Goal: Task Accomplishment & Management: Manage account settings

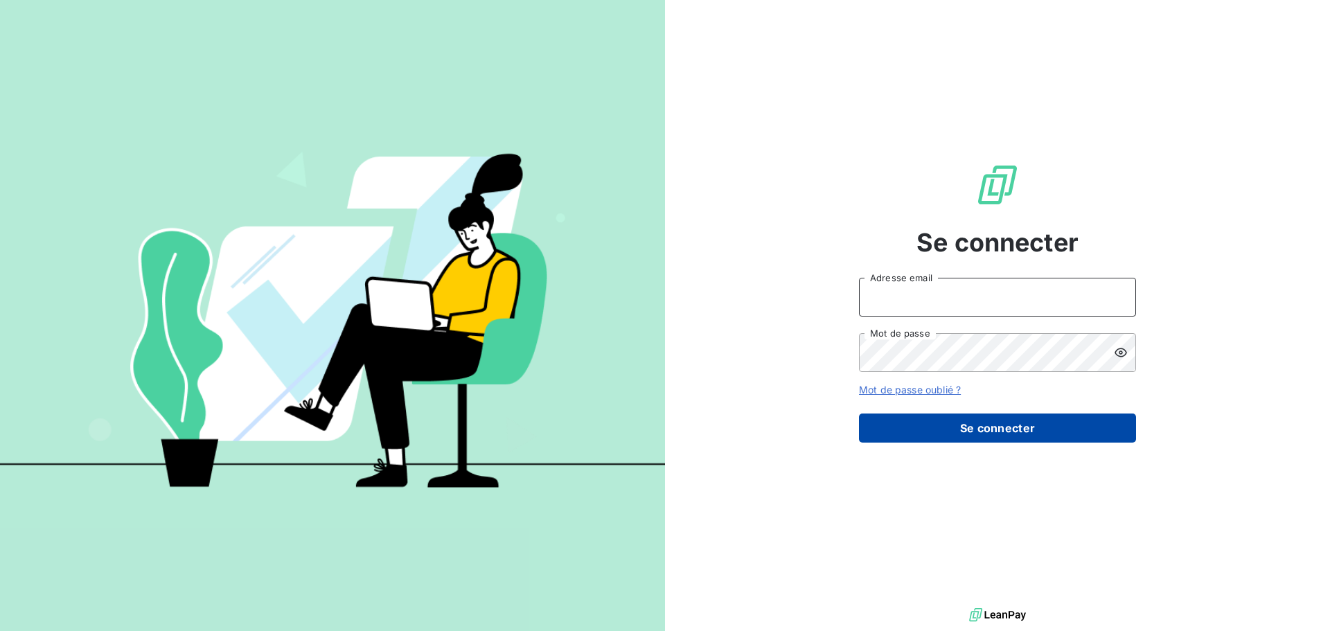
type input "[EMAIL_ADDRESS][DOMAIN_NAME]"
click at [976, 427] on button "Se connecter" at bounding box center [997, 427] width 277 height 29
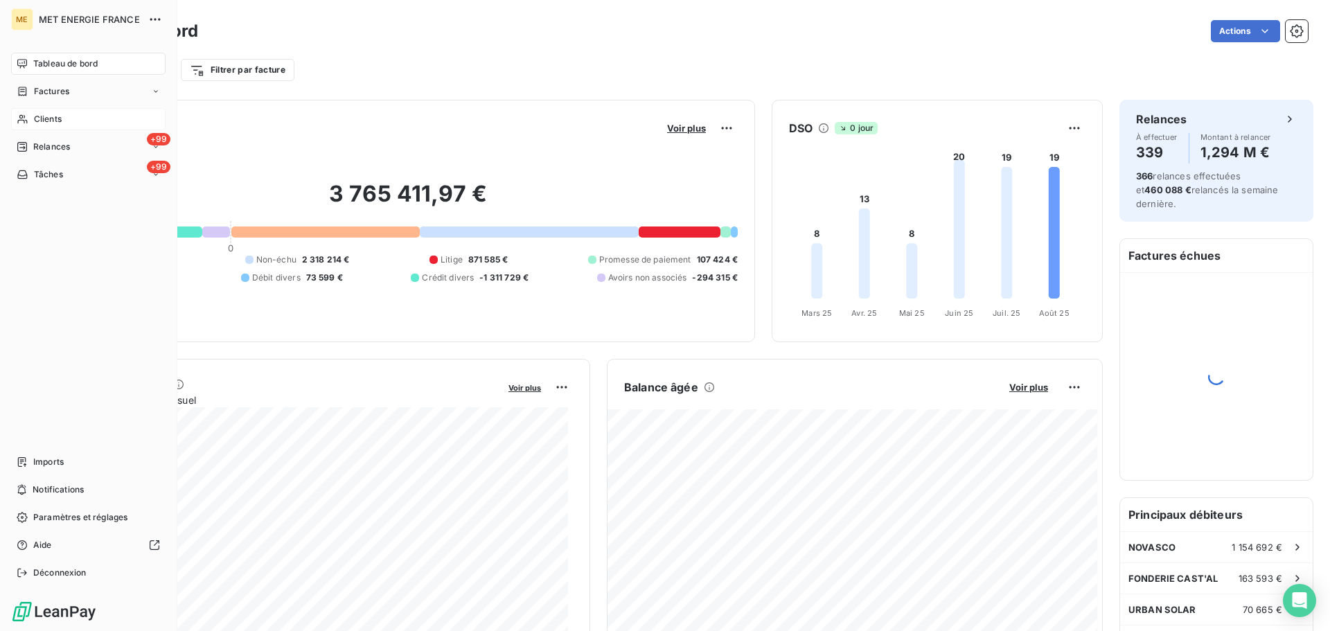
click at [18, 117] on icon at bounding box center [23, 119] width 12 height 11
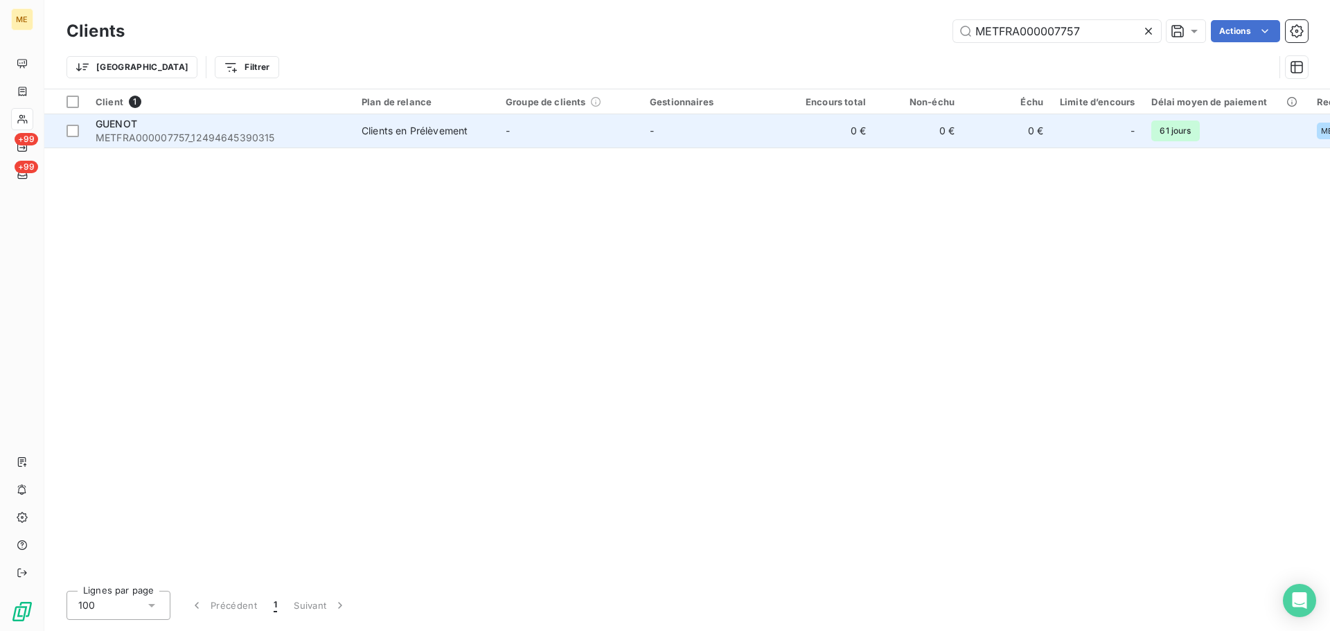
type input "METFRA000007757"
click at [754, 134] on td "-" at bounding box center [713, 130] width 144 height 33
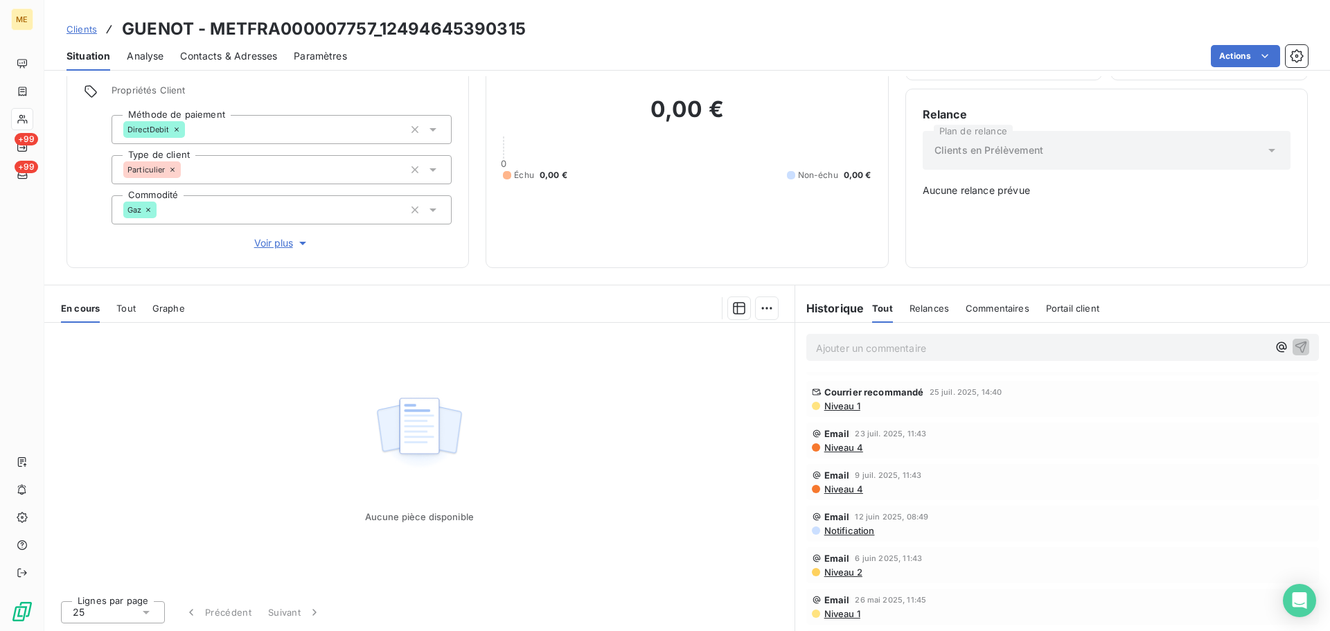
scroll to position [208, 0]
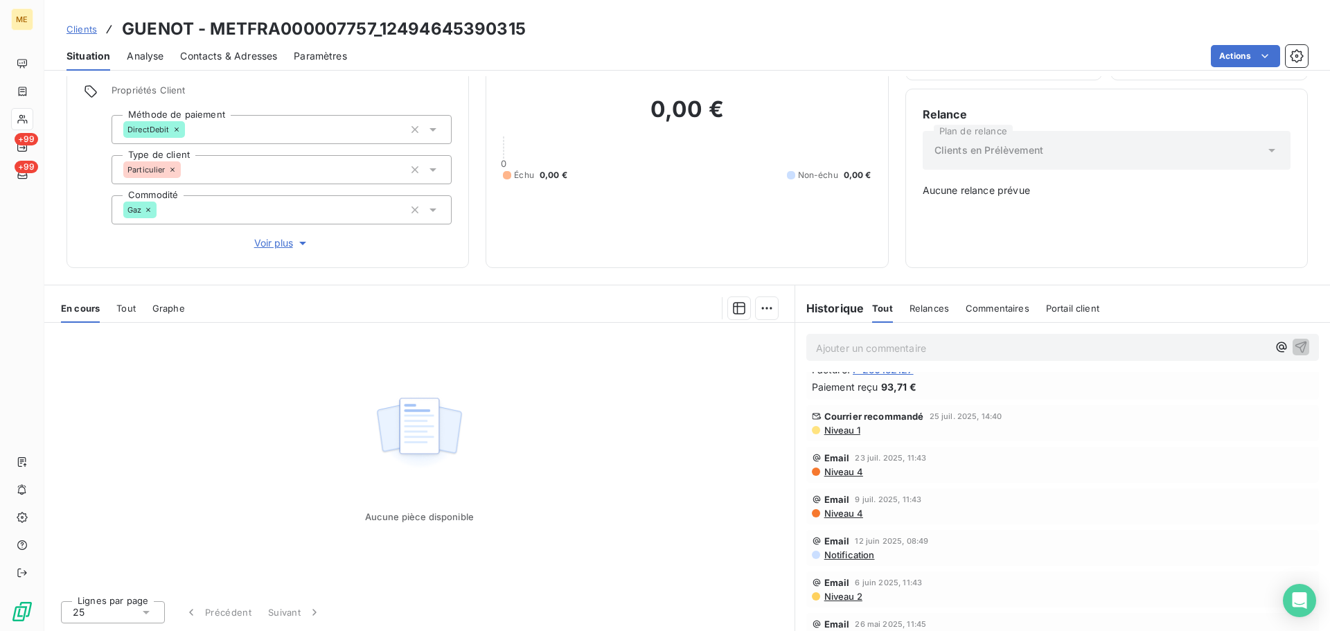
click at [841, 556] on span "Notification" at bounding box center [849, 554] width 52 height 11
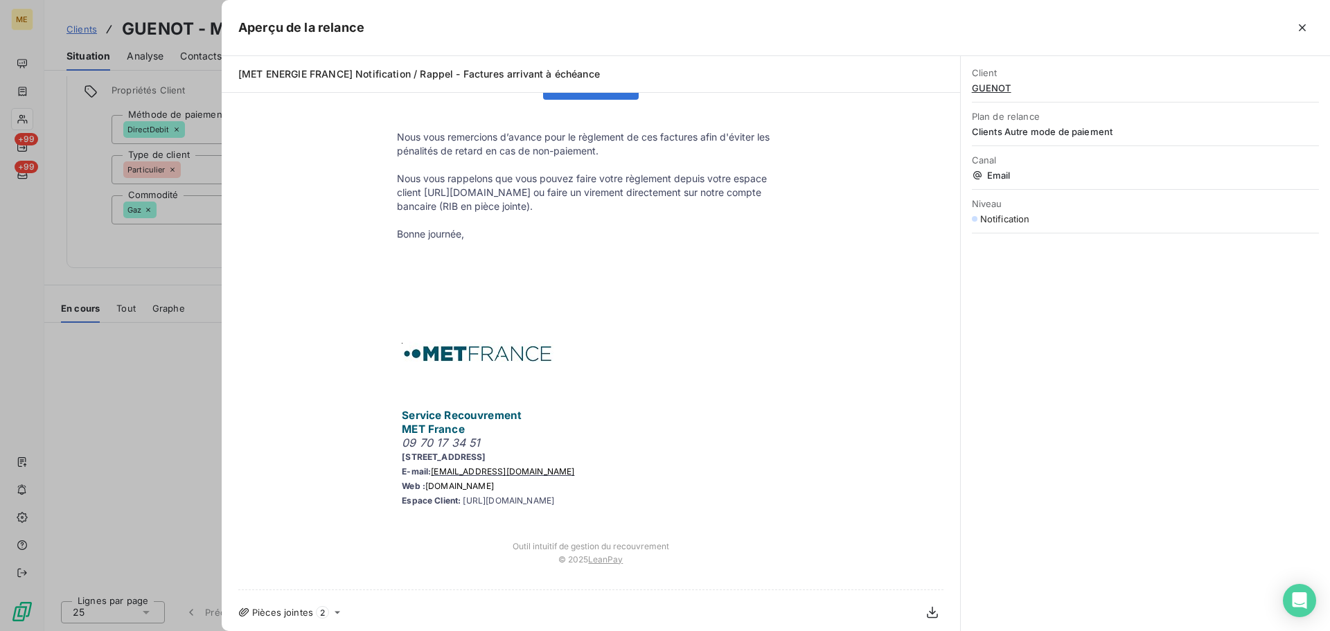
scroll to position [299, 0]
click at [171, 402] on div at bounding box center [665, 315] width 1330 height 631
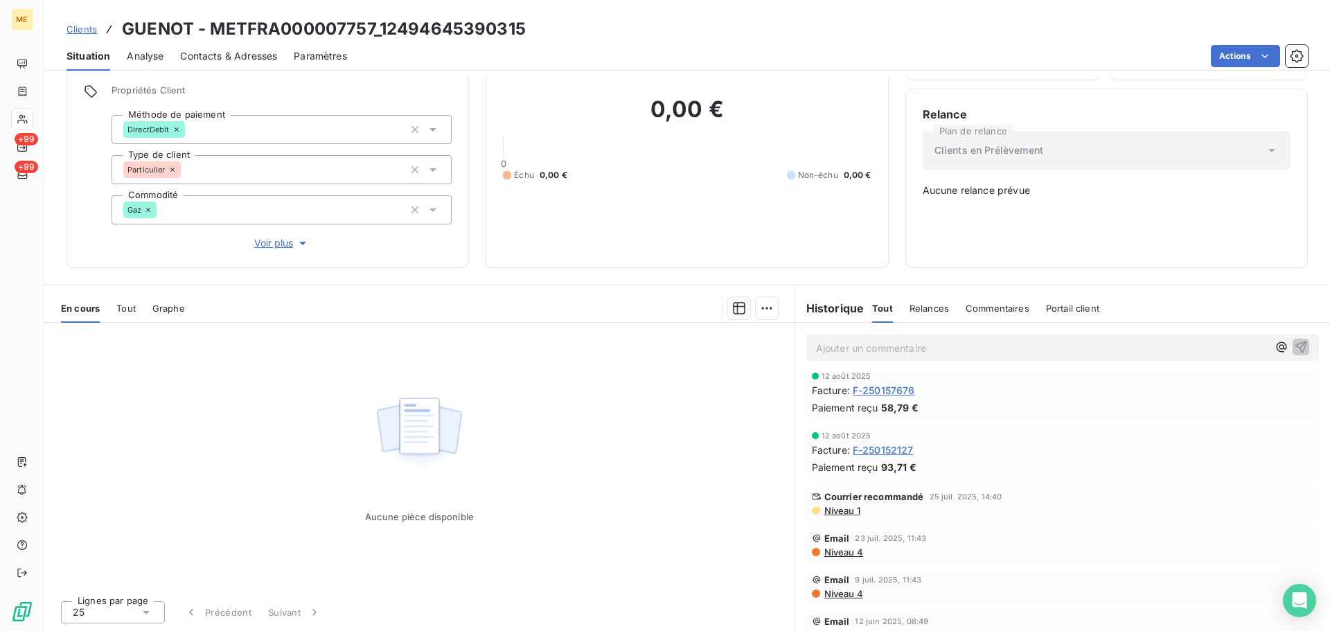
scroll to position [0, 0]
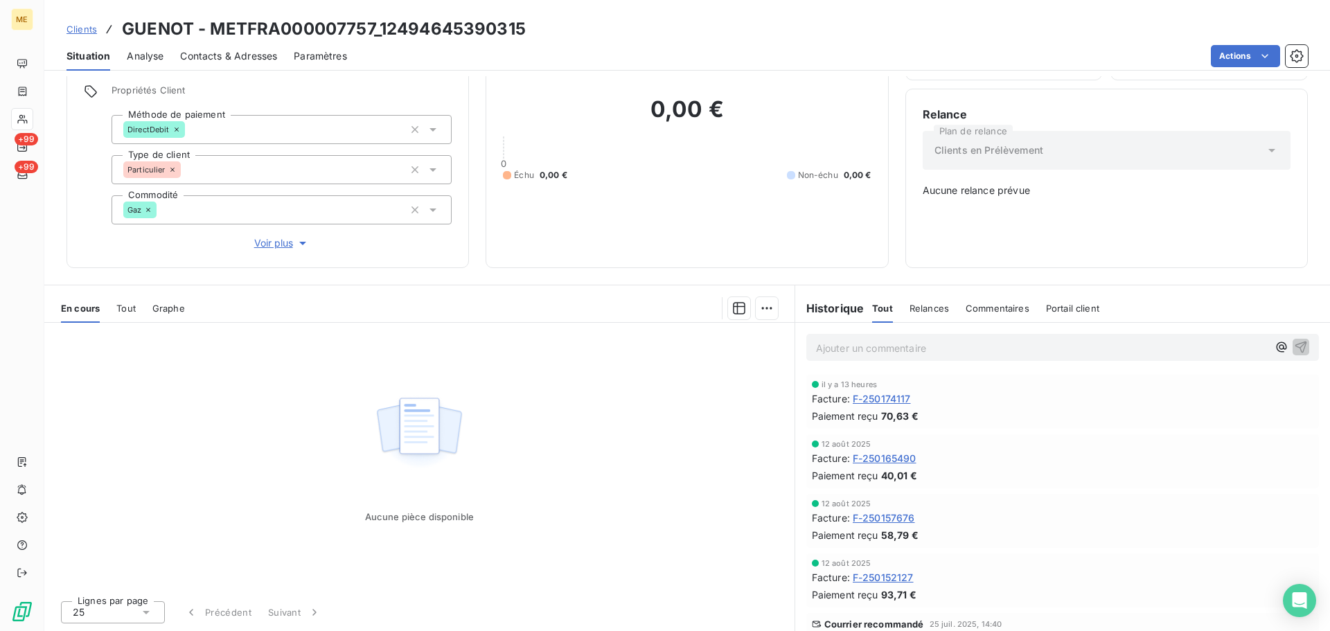
click at [929, 311] on span "Relances" at bounding box center [928, 308] width 39 height 11
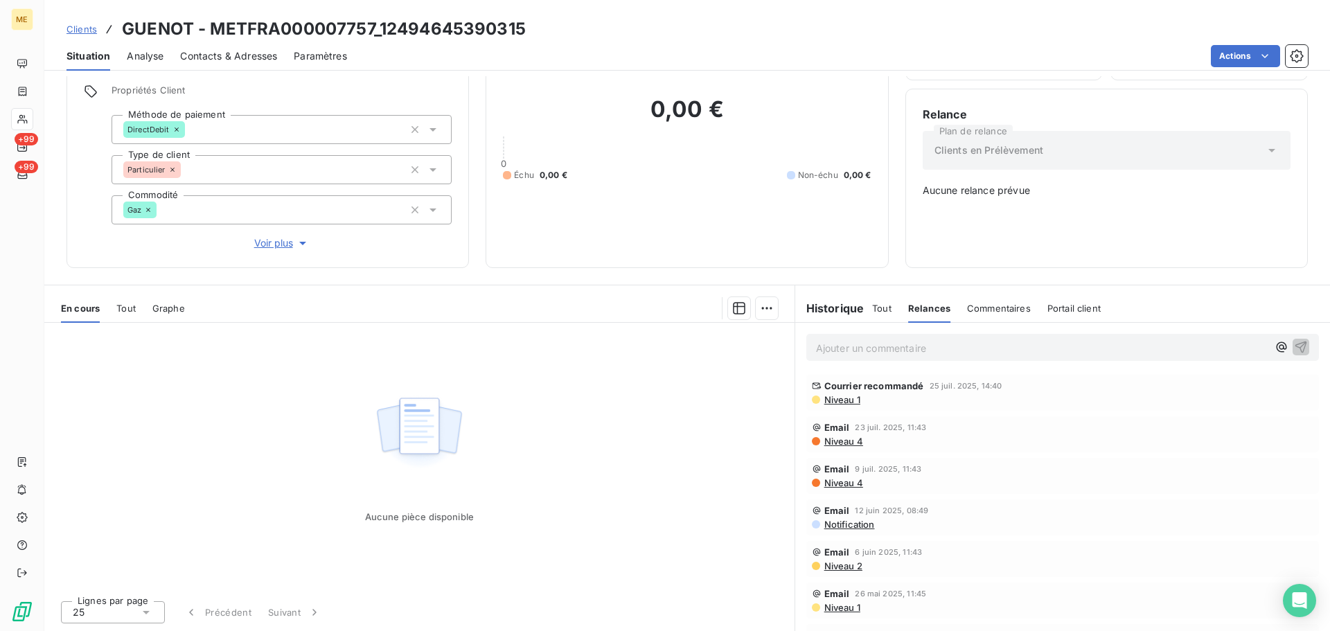
click at [1010, 310] on span "Commentaires" at bounding box center [999, 308] width 64 height 11
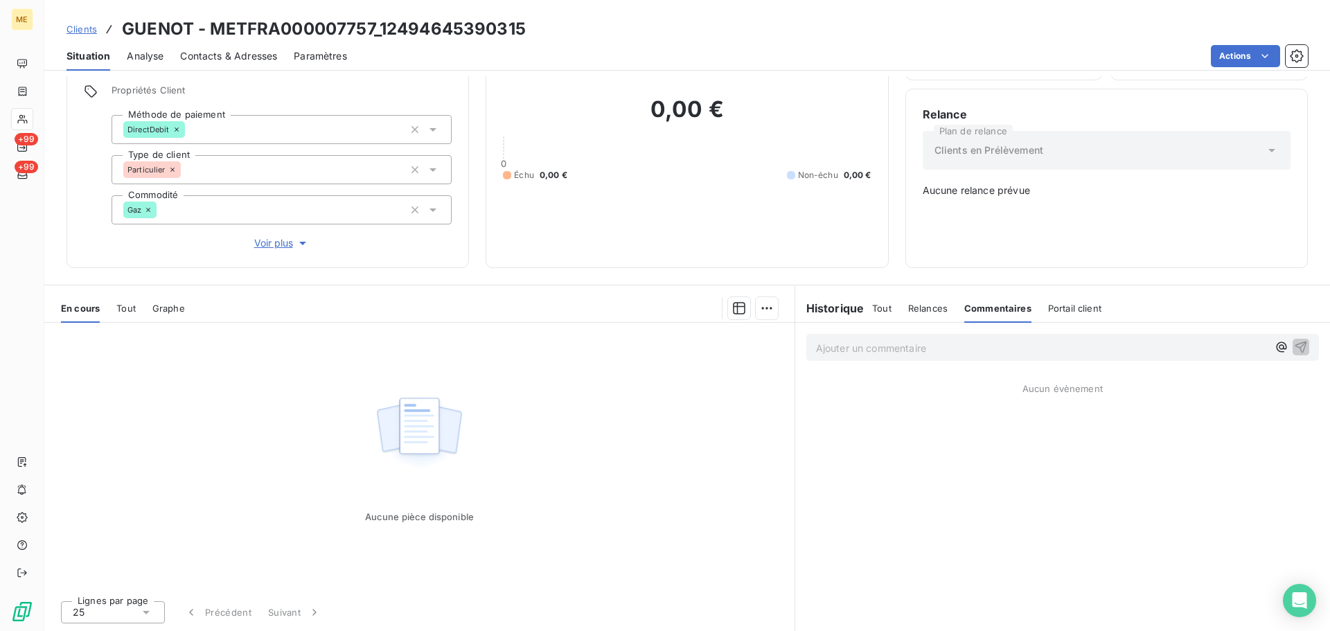
click at [1083, 309] on span "Portail client" at bounding box center [1074, 308] width 53 height 11
click at [915, 308] on span "Relances" at bounding box center [927, 308] width 39 height 11
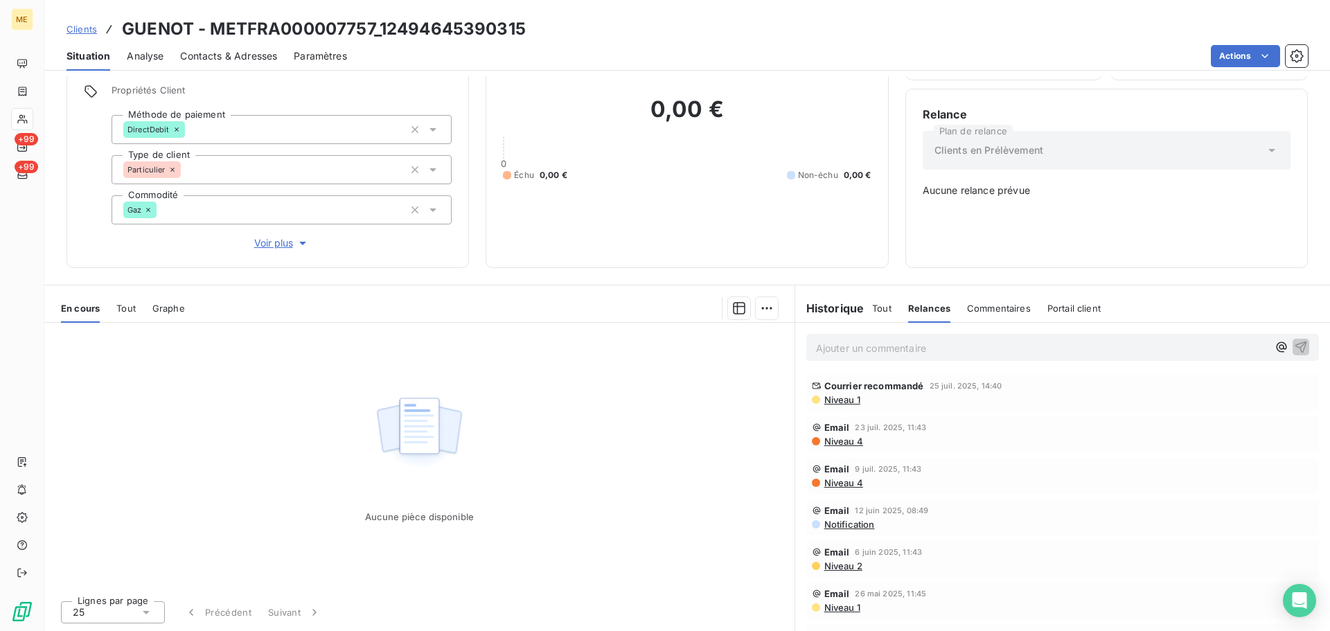
click at [872, 316] on div "Tout" at bounding box center [881, 308] width 19 height 29
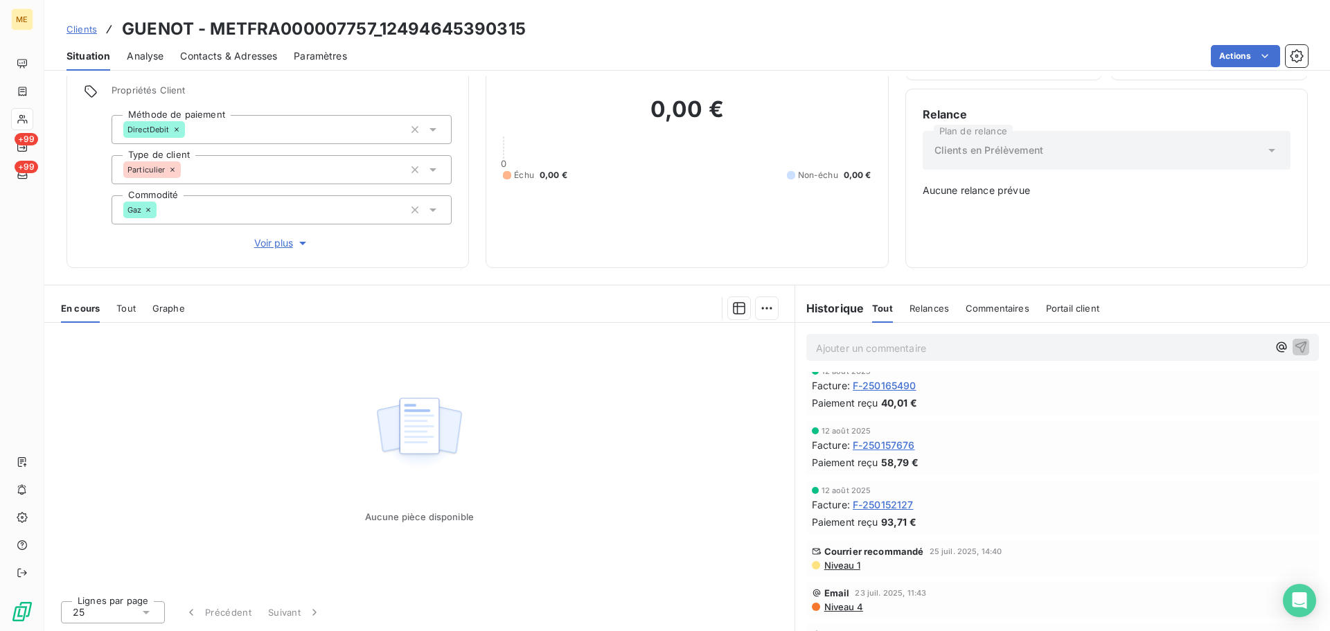
scroll to position [208, 0]
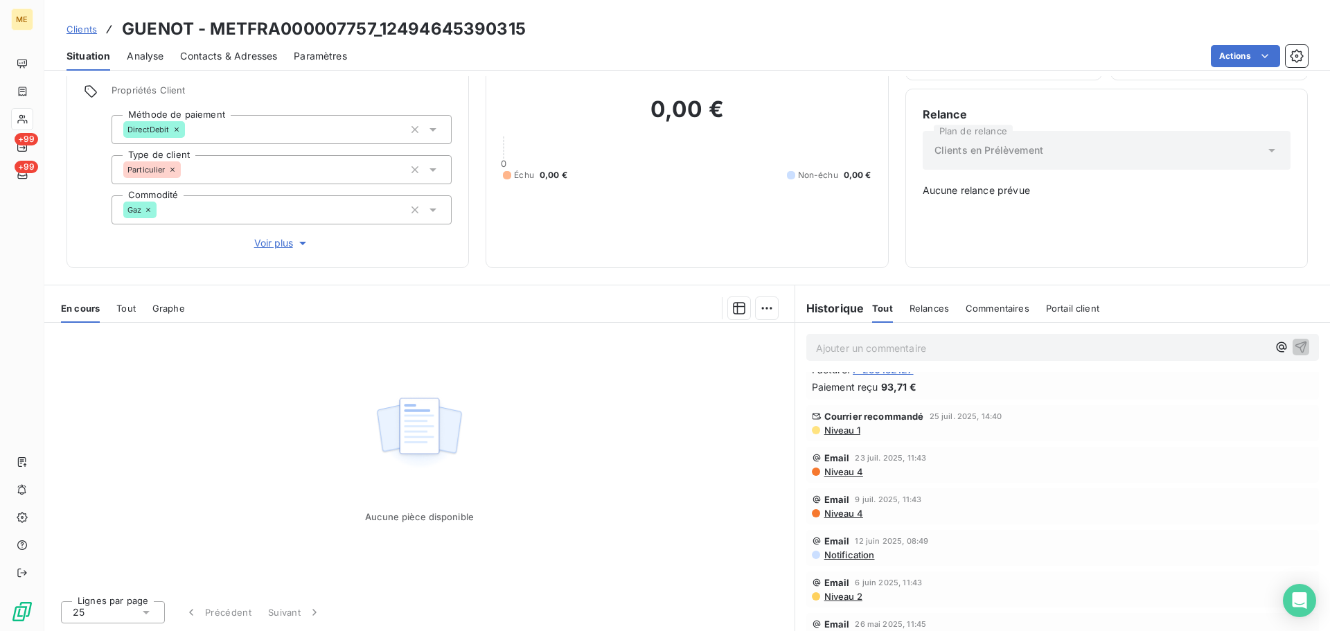
click at [835, 430] on span "Niveau 1" at bounding box center [841, 430] width 37 height 11
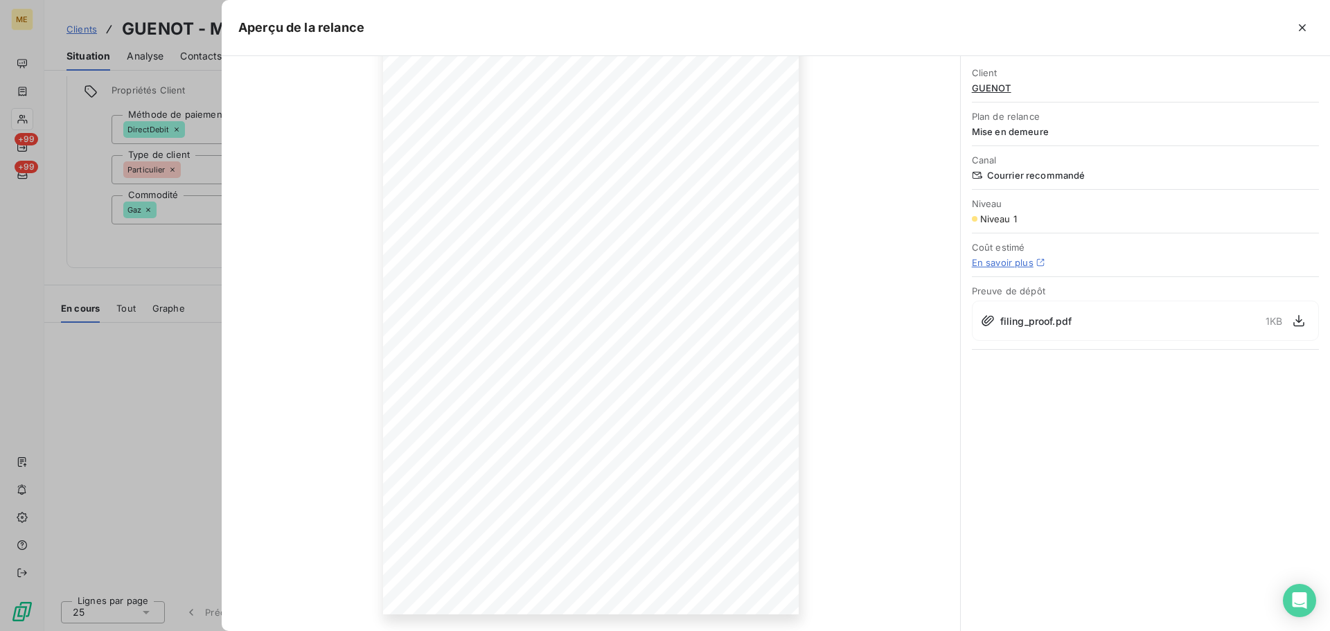
scroll to position [0, 0]
click at [1303, 20] on button "button" at bounding box center [1302, 28] width 22 height 22
